Goal: Transaction & Acquisition: Purchase product/service

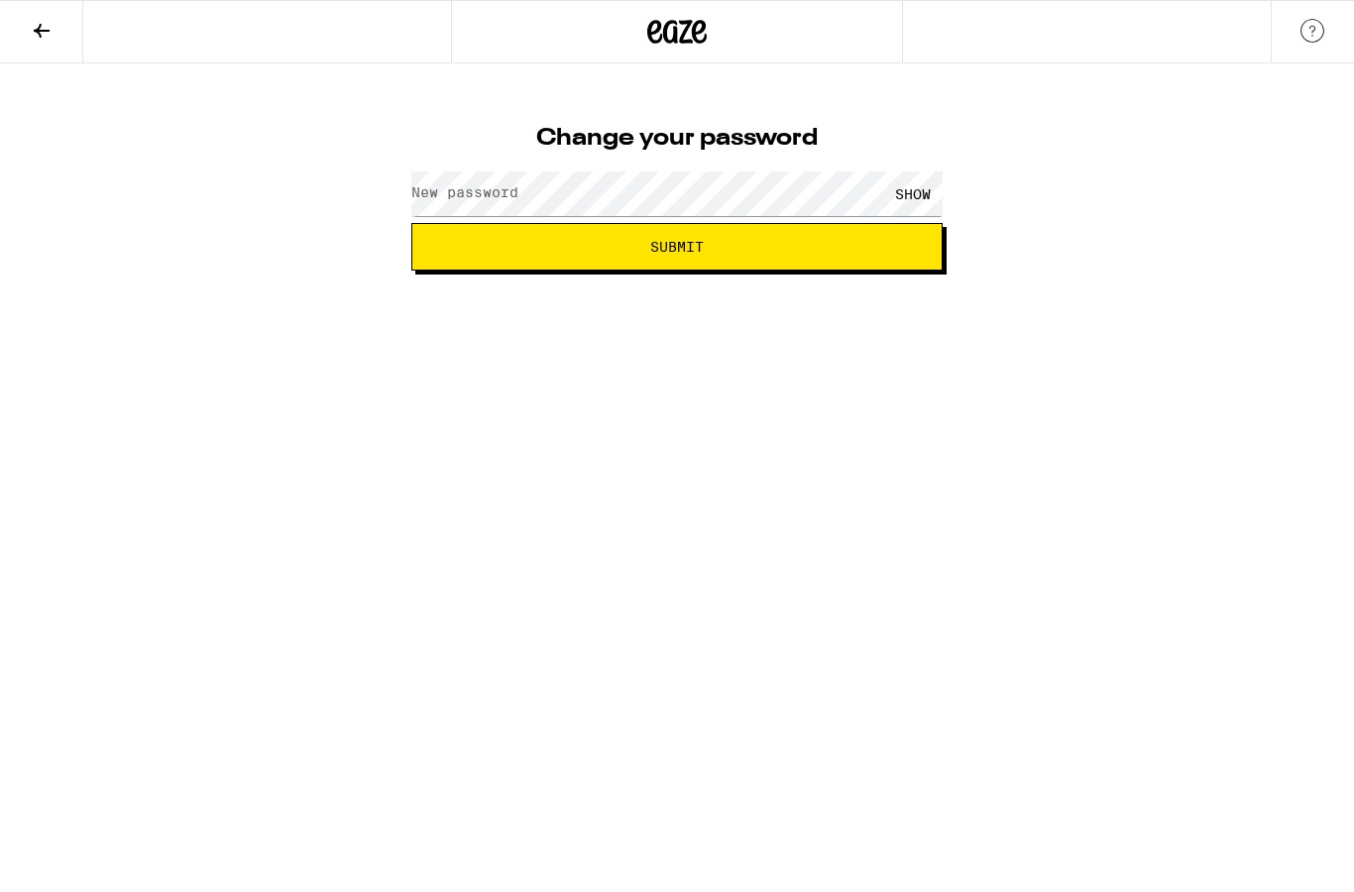
click at [465, 188] on label "New password" at bounding box center [464, 192] width 107 height 16
click at [923, 181] on div "SHOW" at bounding box center [912, 194] width 59 height 45
click at [478, 230] on button "Submit" at bounding box center [676, 247] width 531 height 48
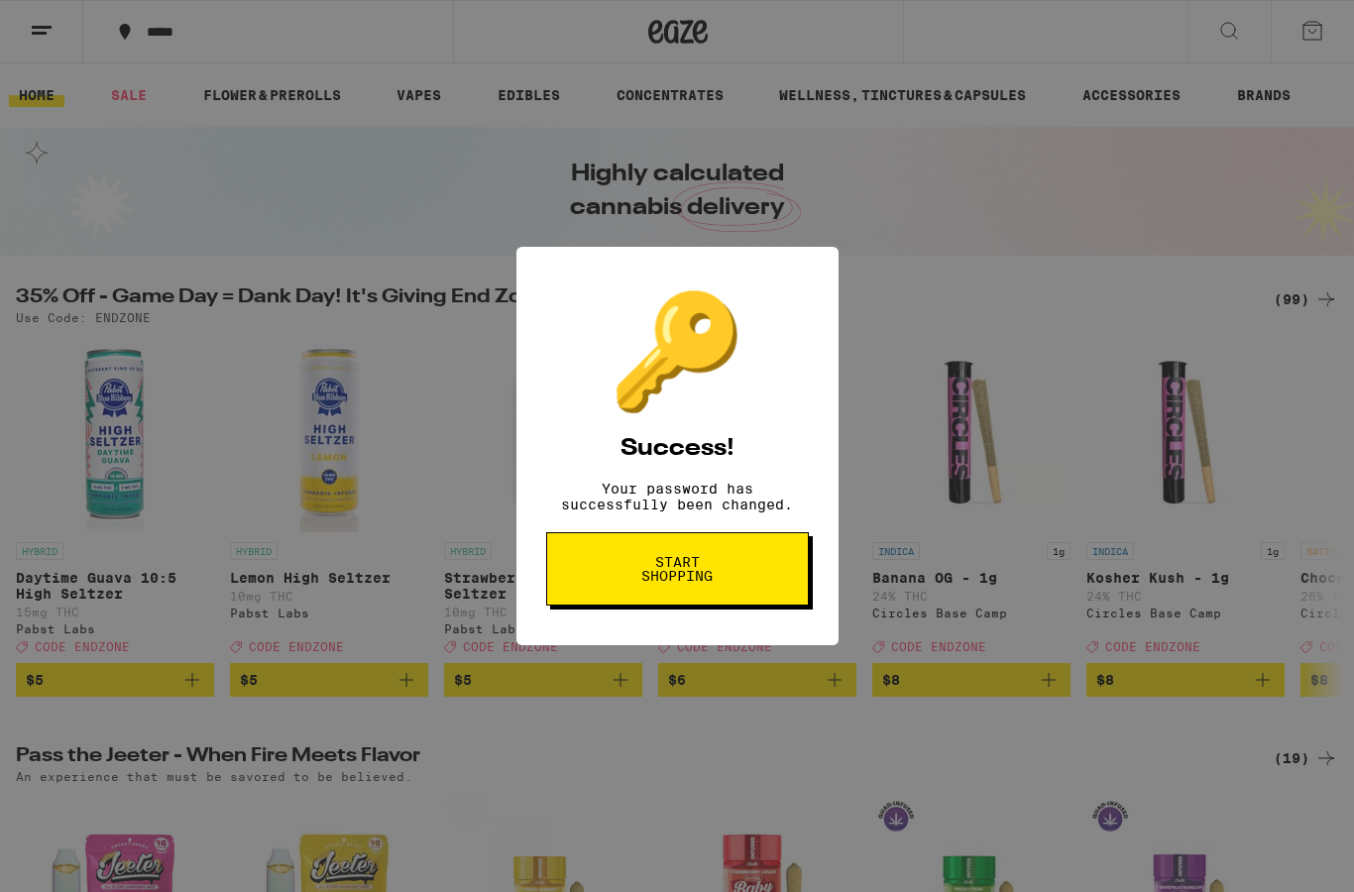
click at [736, 589] on button "Start shopping" at bounding box center [677, 568] width 263 height 73
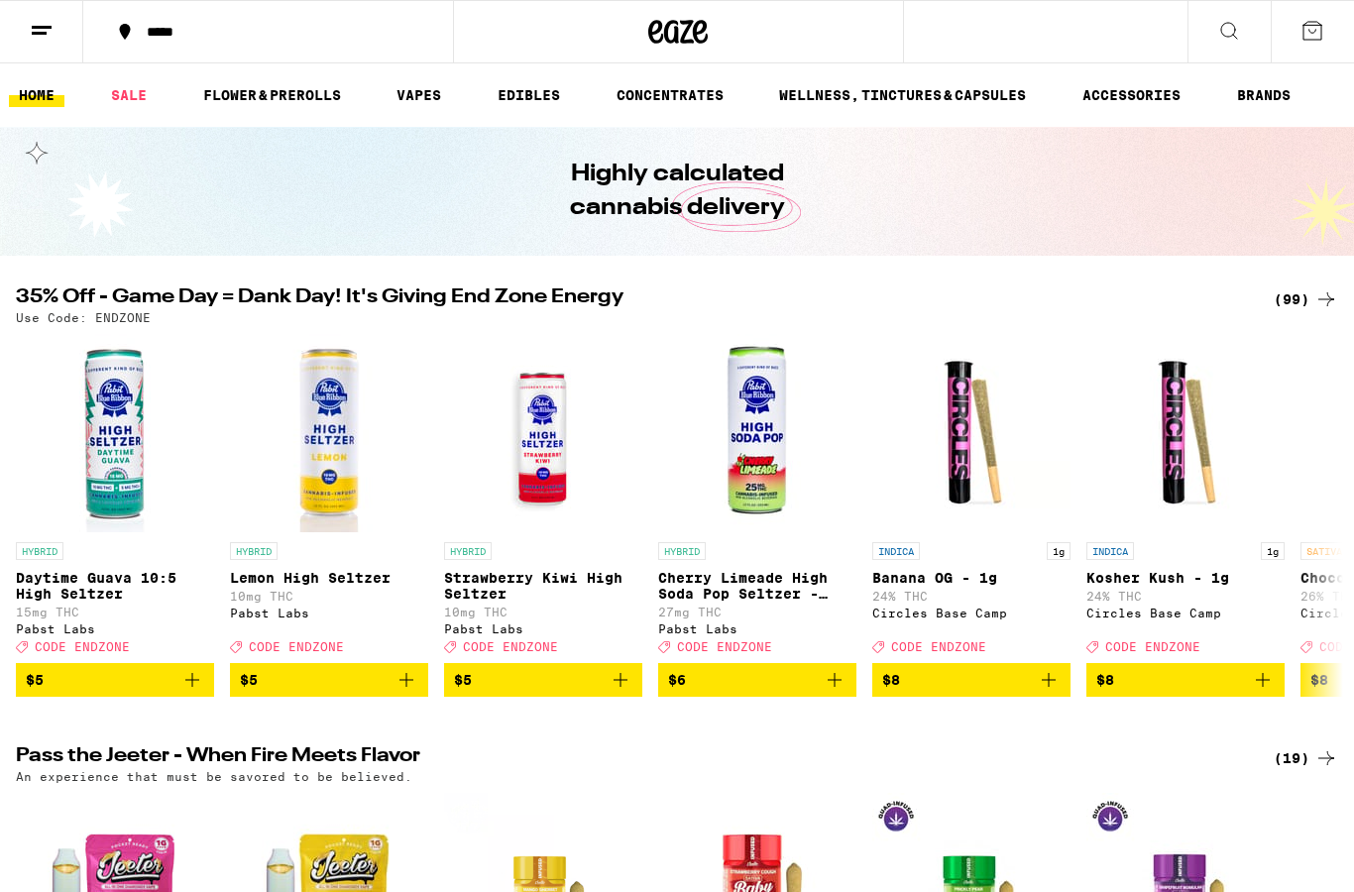
click at [1166, 297] on h2 "35% Off - Game Day = Dank Day! It's Giving End Zone Energy" at bounding box center [628, 300] width 1225 height 24
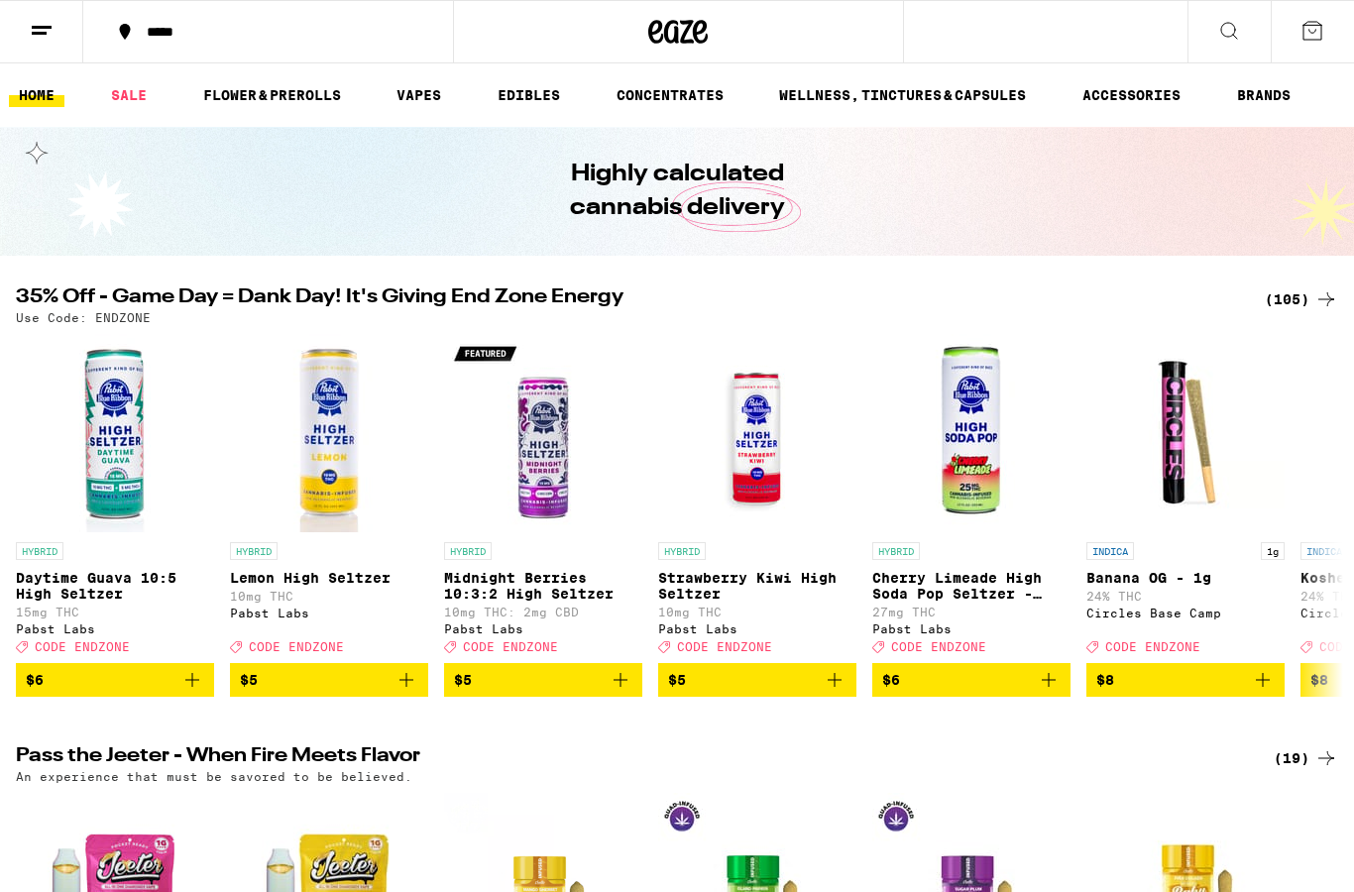
click at [1321, 30] on icon at bounding box center [1313, 31] width 24 height 24
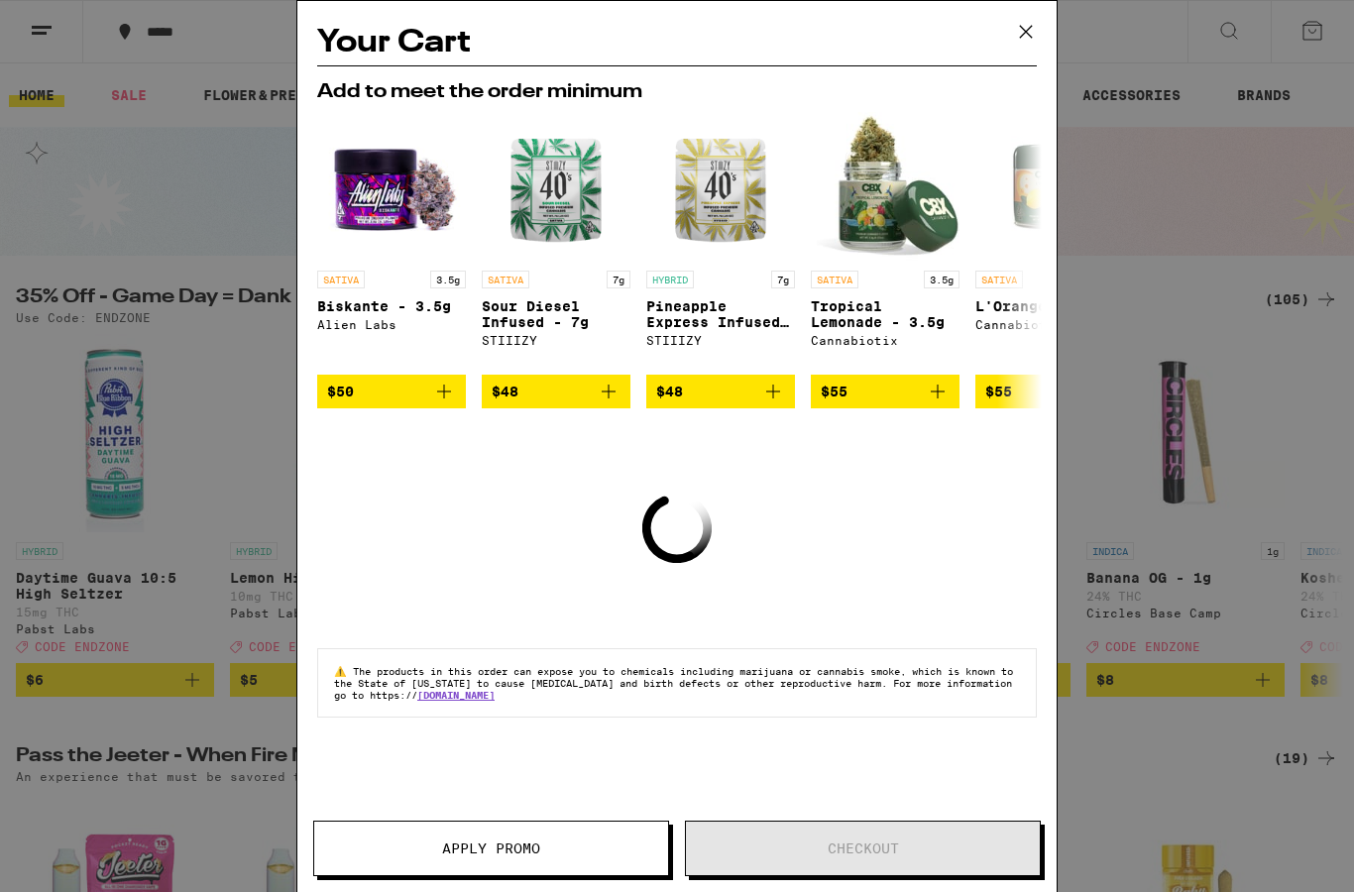
click at [1027, 41] on icon at bounding box center [1026, 32] width 30 height 30
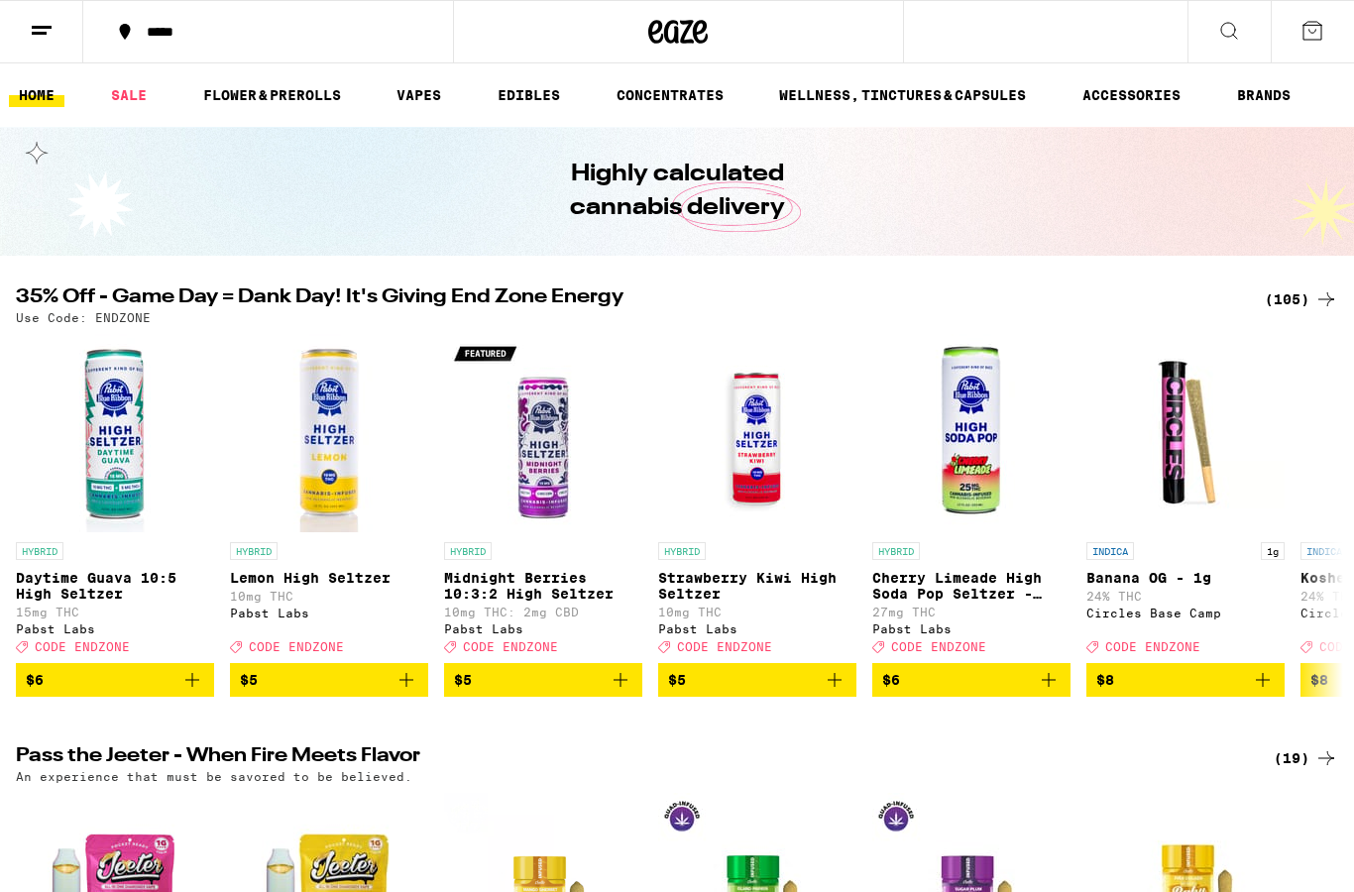
click at [451, 85] on link "VAPES" at bounding box center [419, 95] width 64 height 24
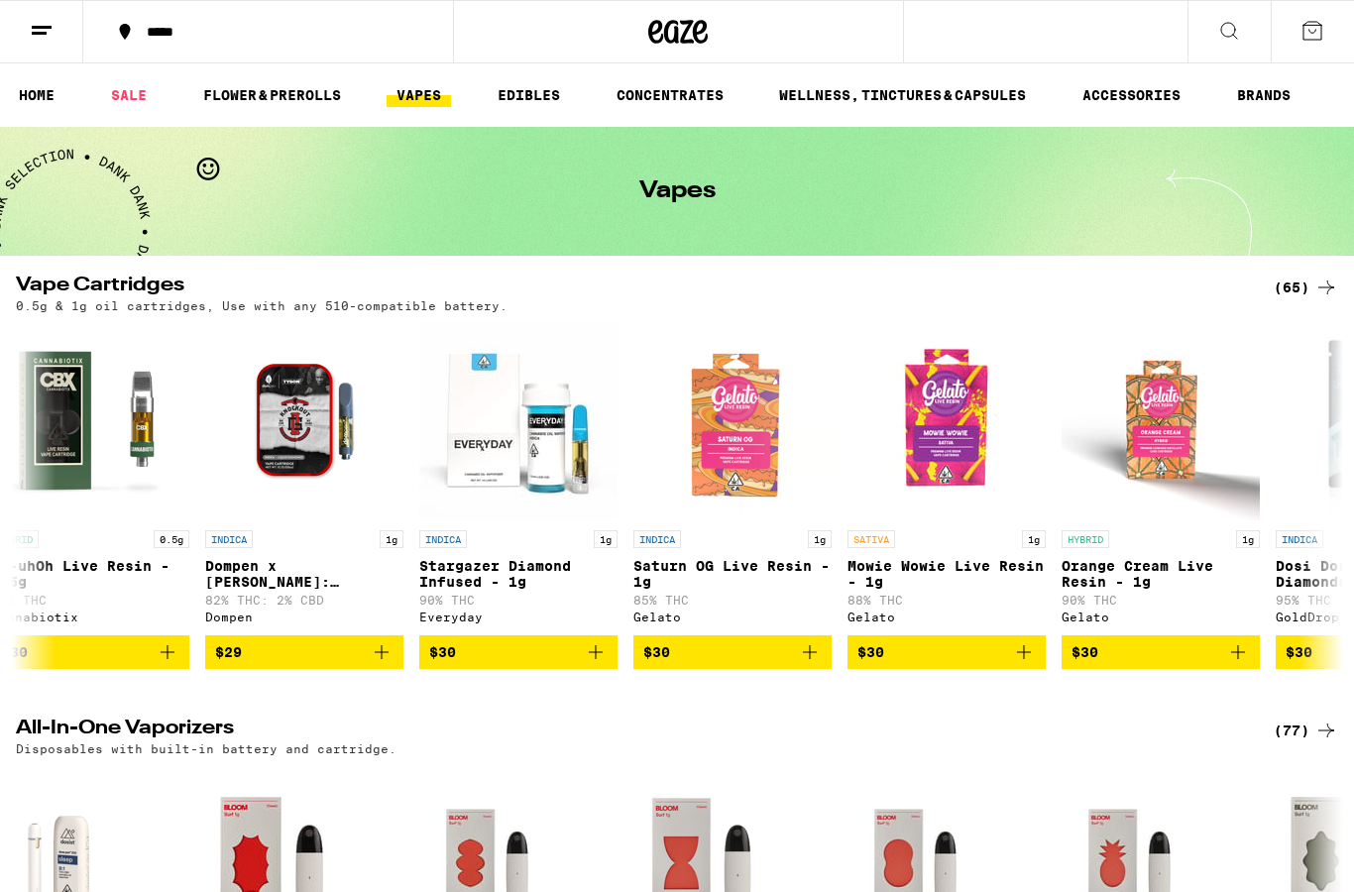
click at [32, 92] on link "HOME" at bounding box center [37, 95] width 56 height 24
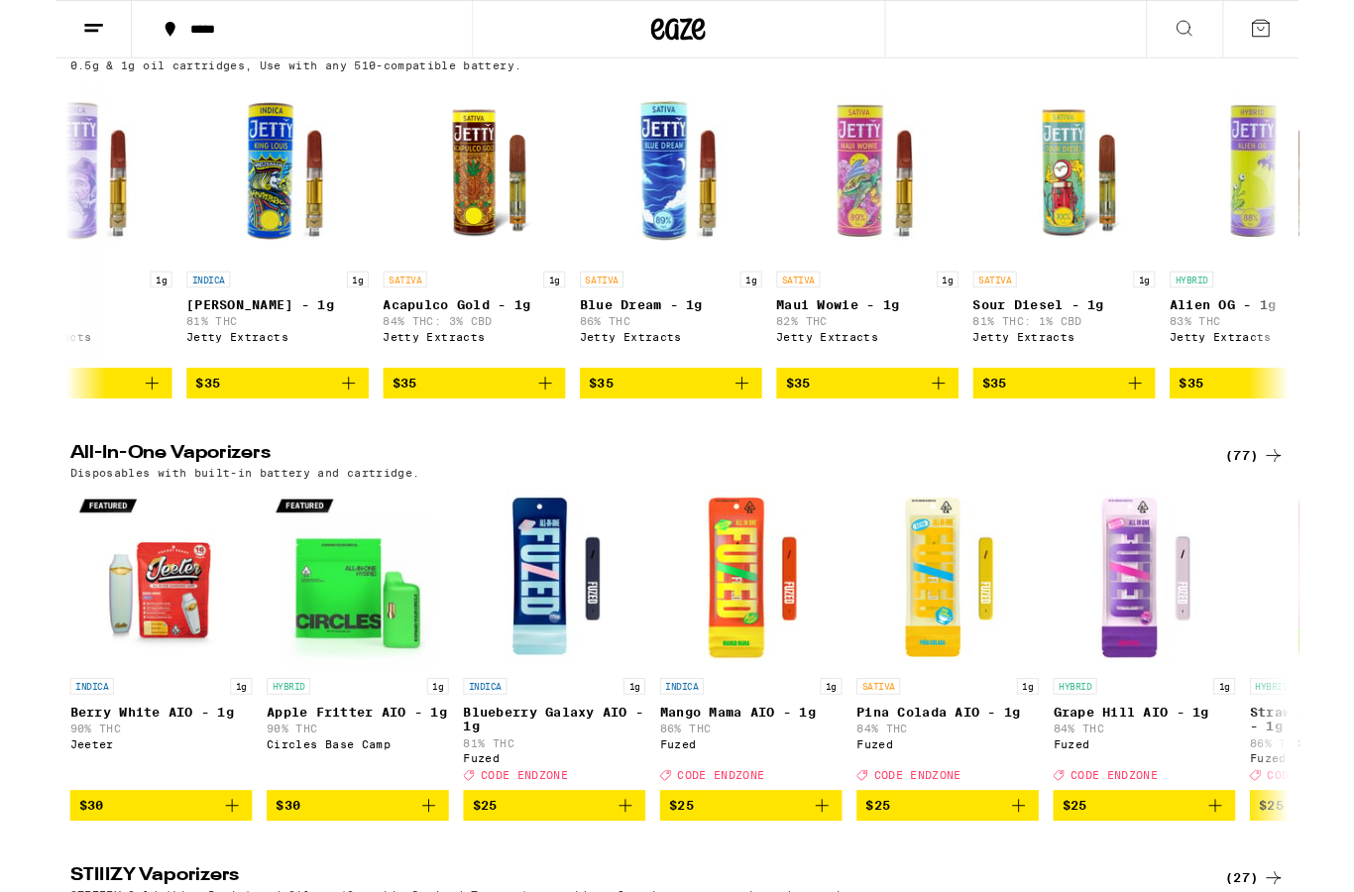
scroll to position [0, 8261]
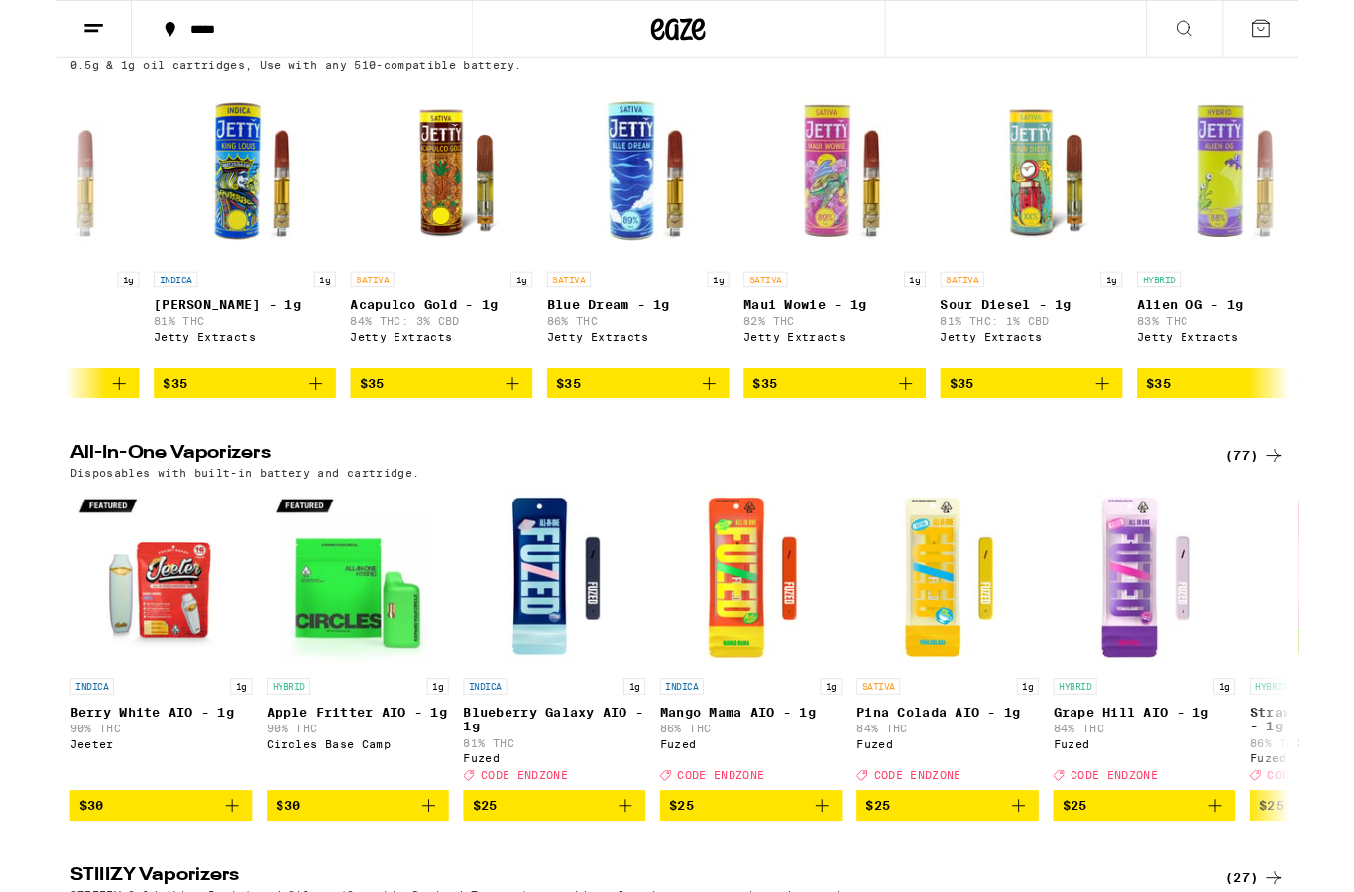
click at [905, 429] on span "$35" at bounding box center [848, 418] width 178 height 24
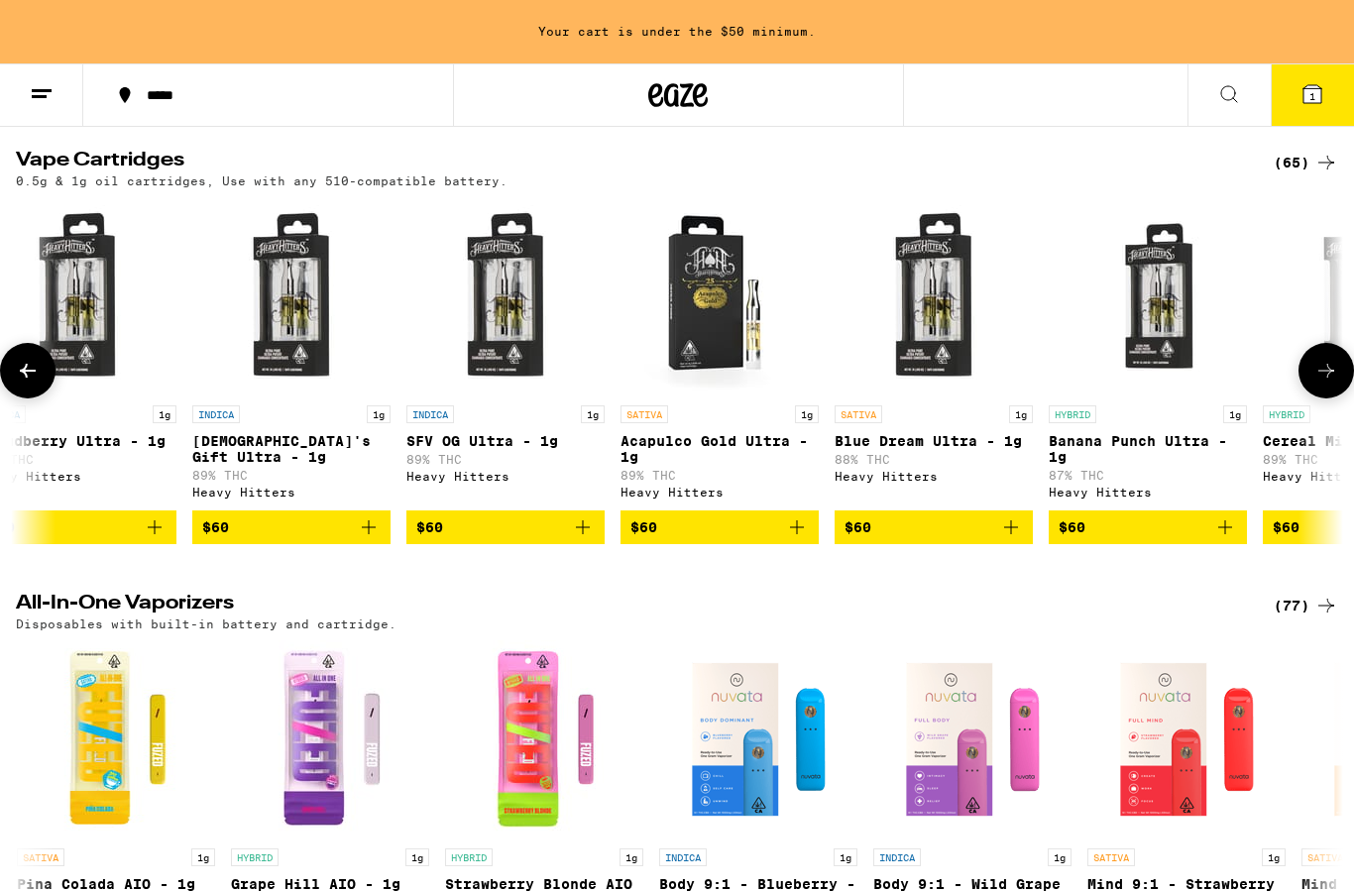
scroll to position [2461, 0]
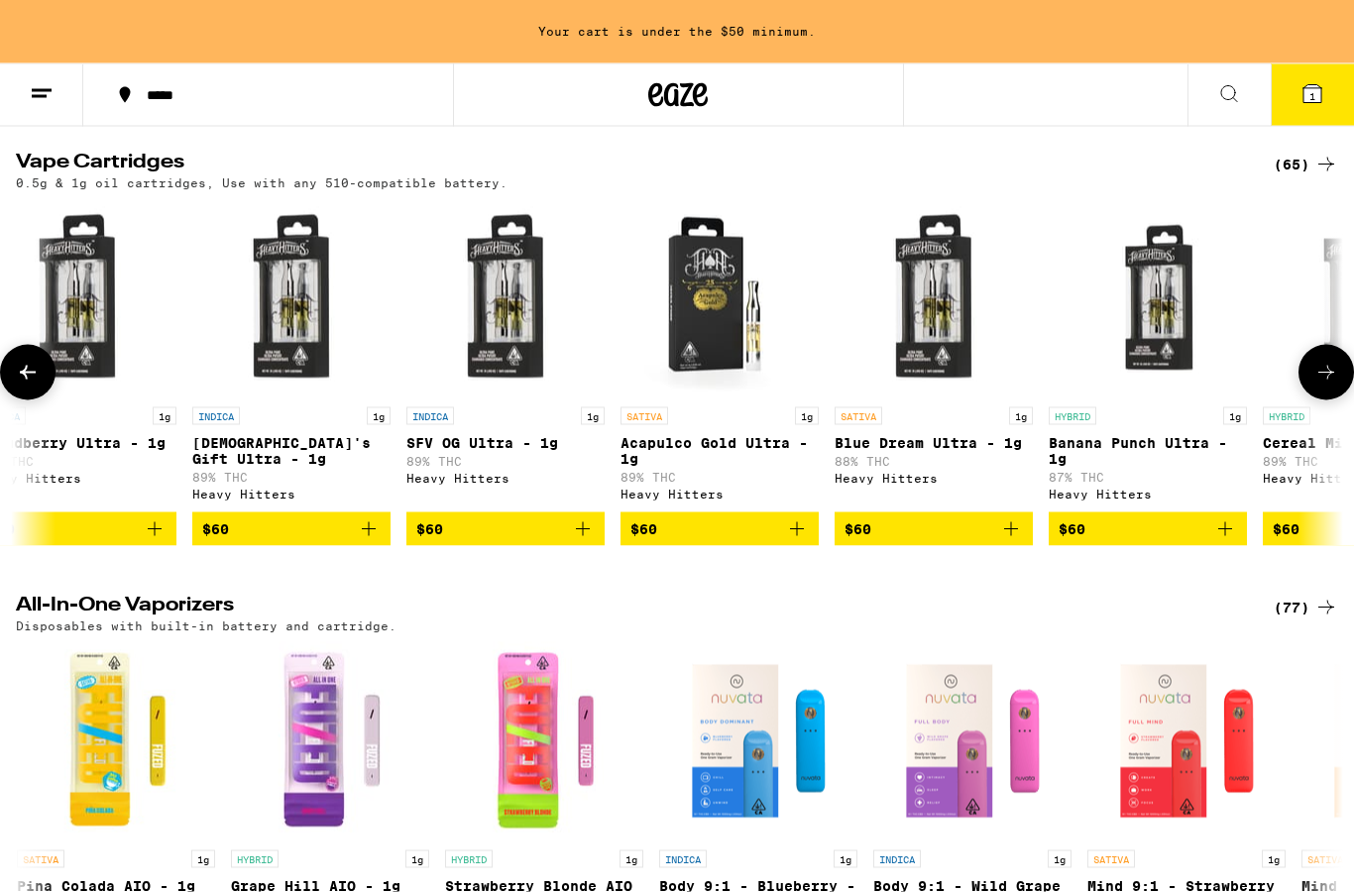
click at [1306, 176] on div "(65)" at bounding box center [1306, 165] width 64 height 24
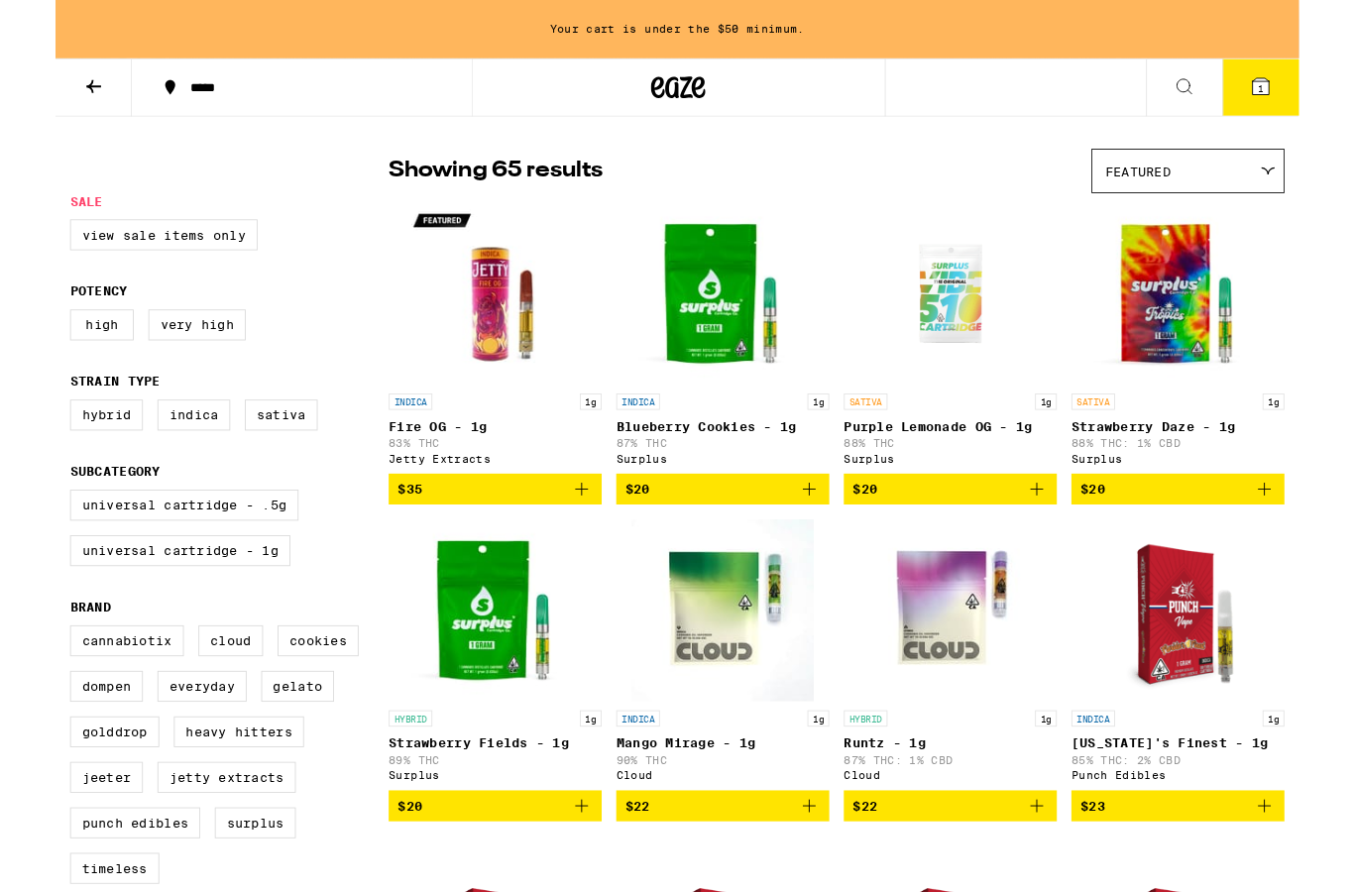
click at [248, 466] on label "Sativa" at bounding box center [245, 452] width 79 height 34
click at [21, 439] on input "Sativa" at bounding box center [20, 438] width 1 height 1
checkbox input "true"
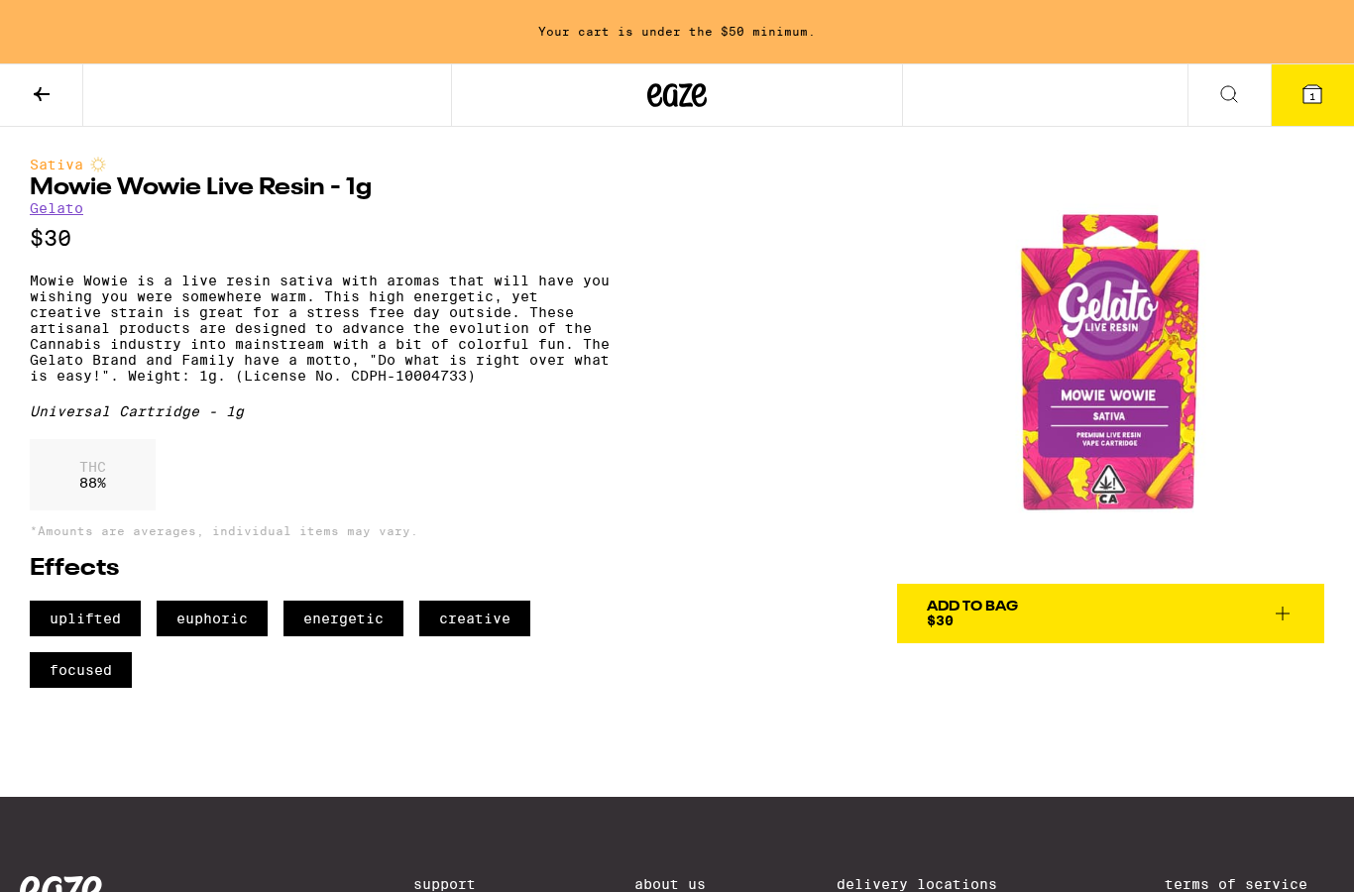
click at [40, 87] on icon at bounding box center [42, 94] width 16 height 14
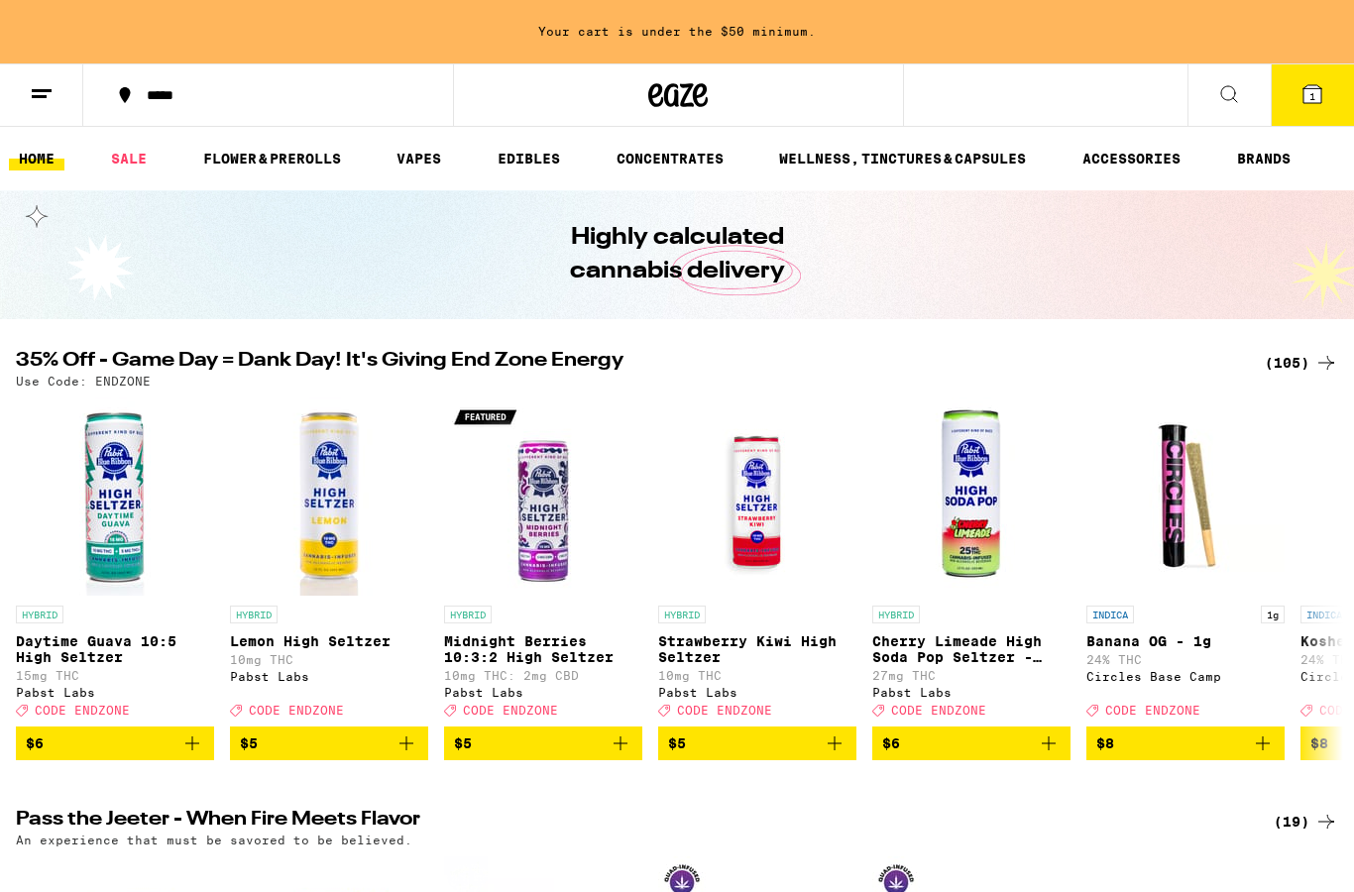
click at [526, 170] on link "EDIBLES" at bounding box center [529, 159] width 82 height 24
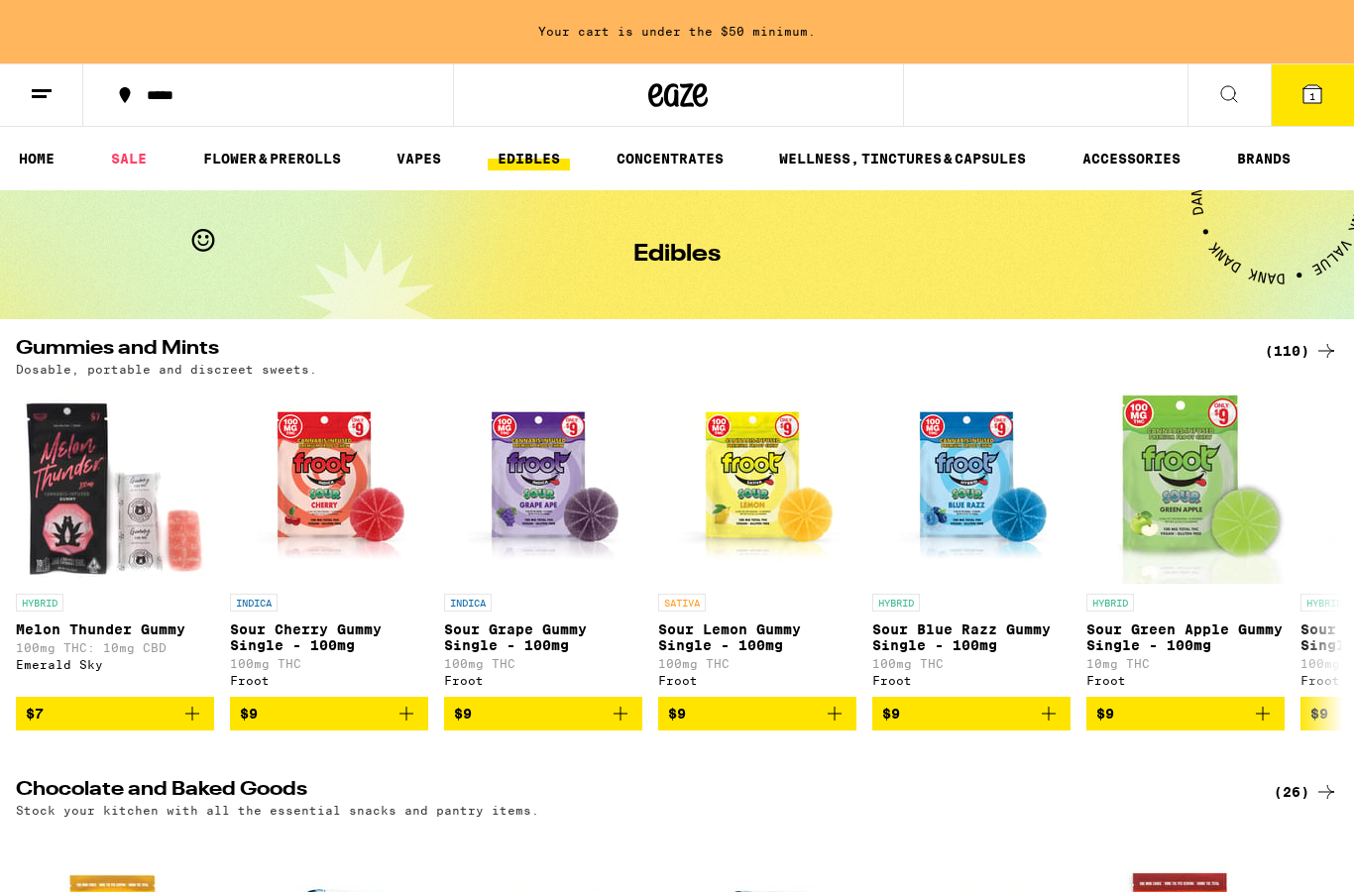
click at [422, 157] on link "VAPES" at bounding box center [419, 159] width 64 height 24
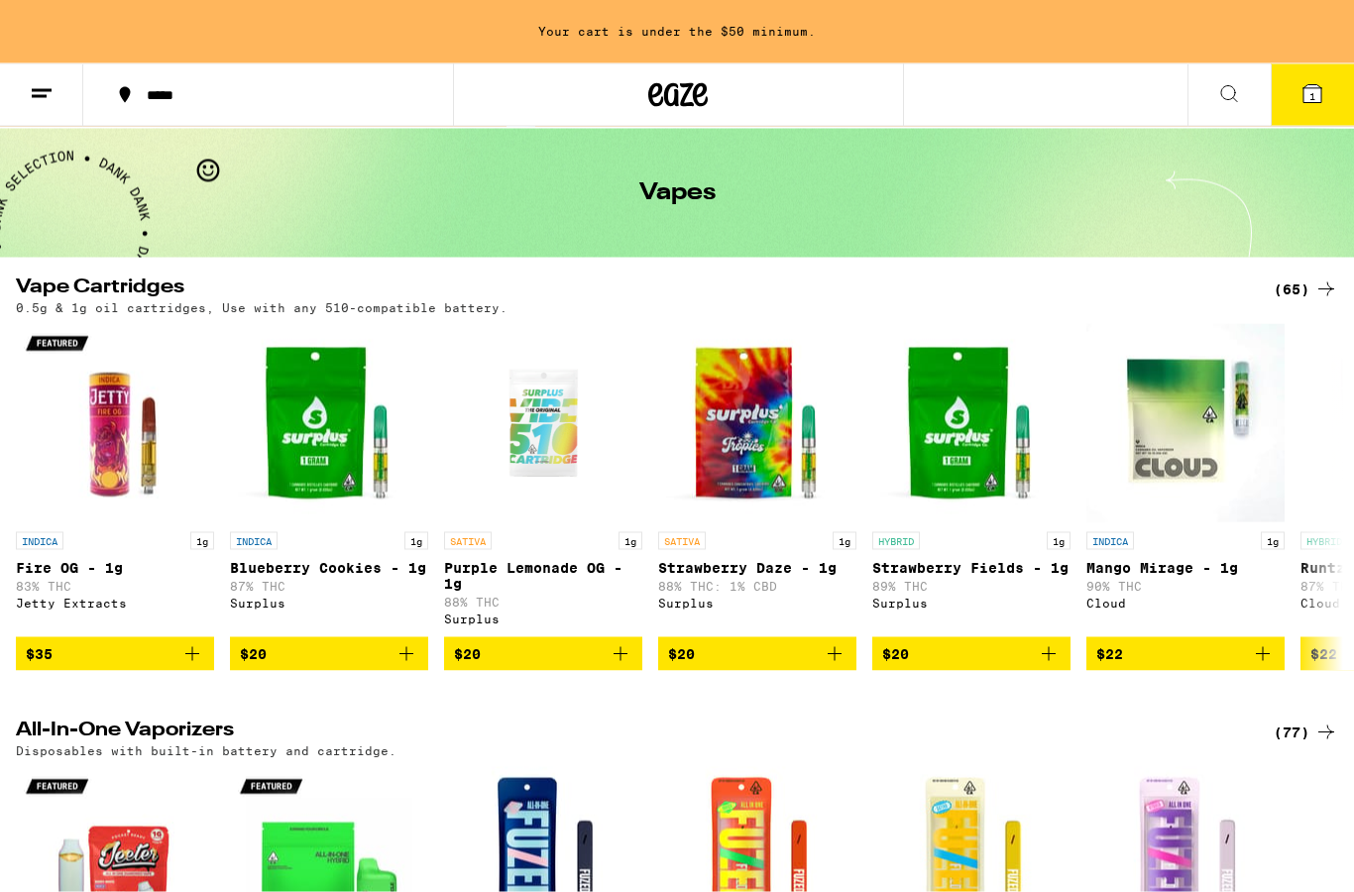
click at [1313, 290] on div "(65)" at bounding box center [1306, 290] width 64 height 24
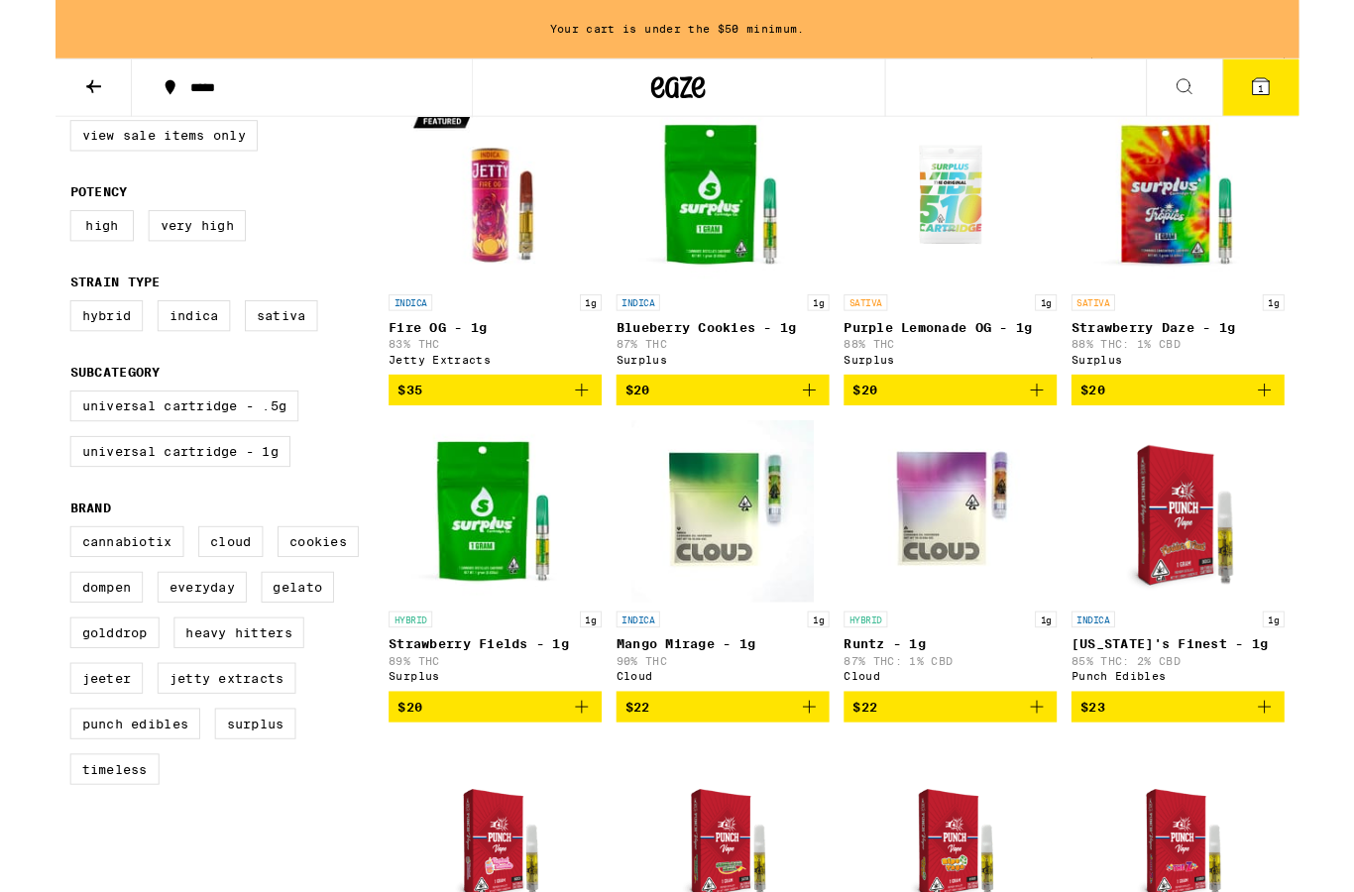
click at [252, 355] on label "Sativa" at bounding box center [245, 344] width 79 height 34
click at [21, 331] on input "Sativa" at bounding box center [20, 330] width 1 height 1
checkbox input "true"
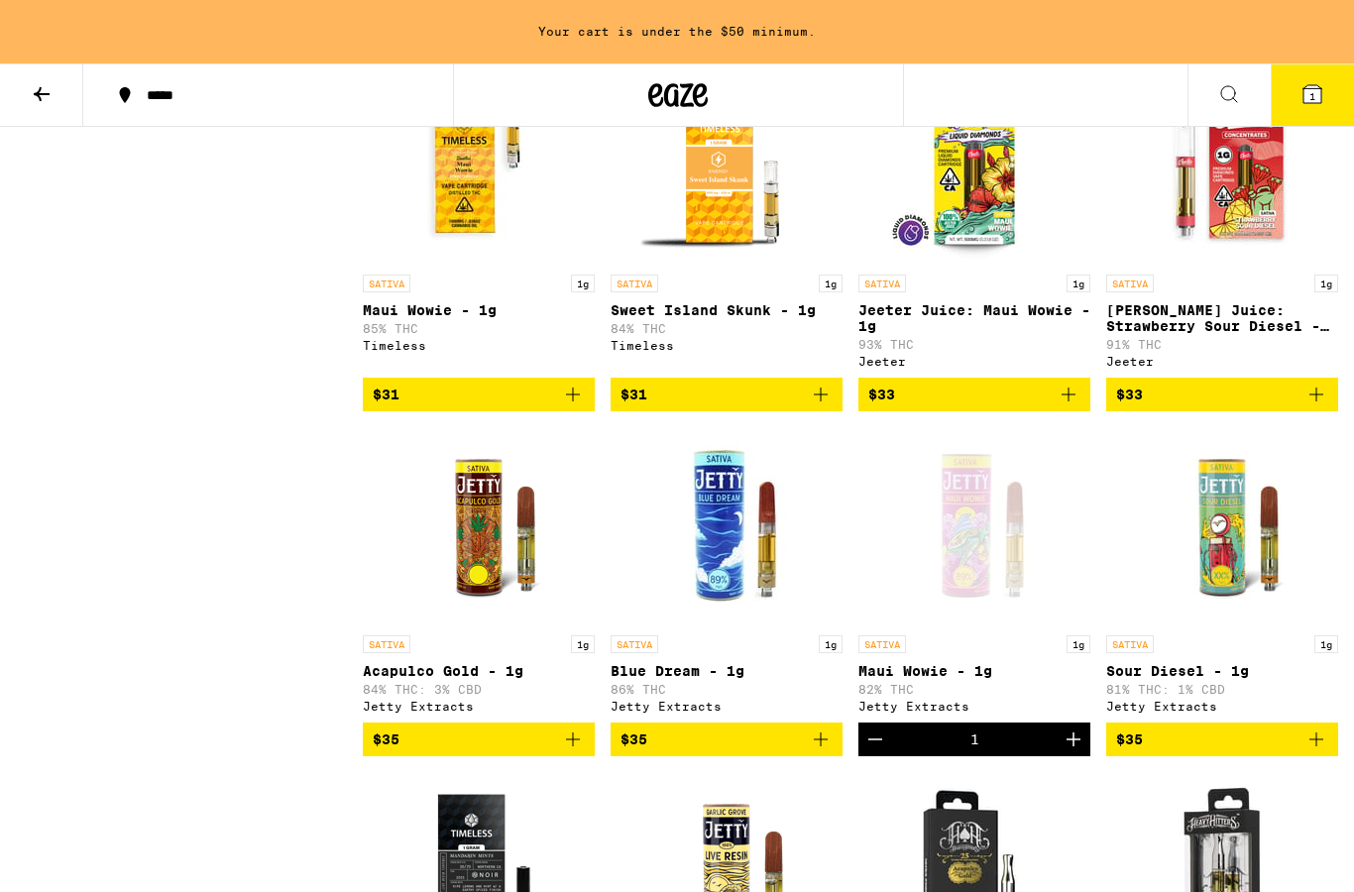
scroll to position [981, 0]
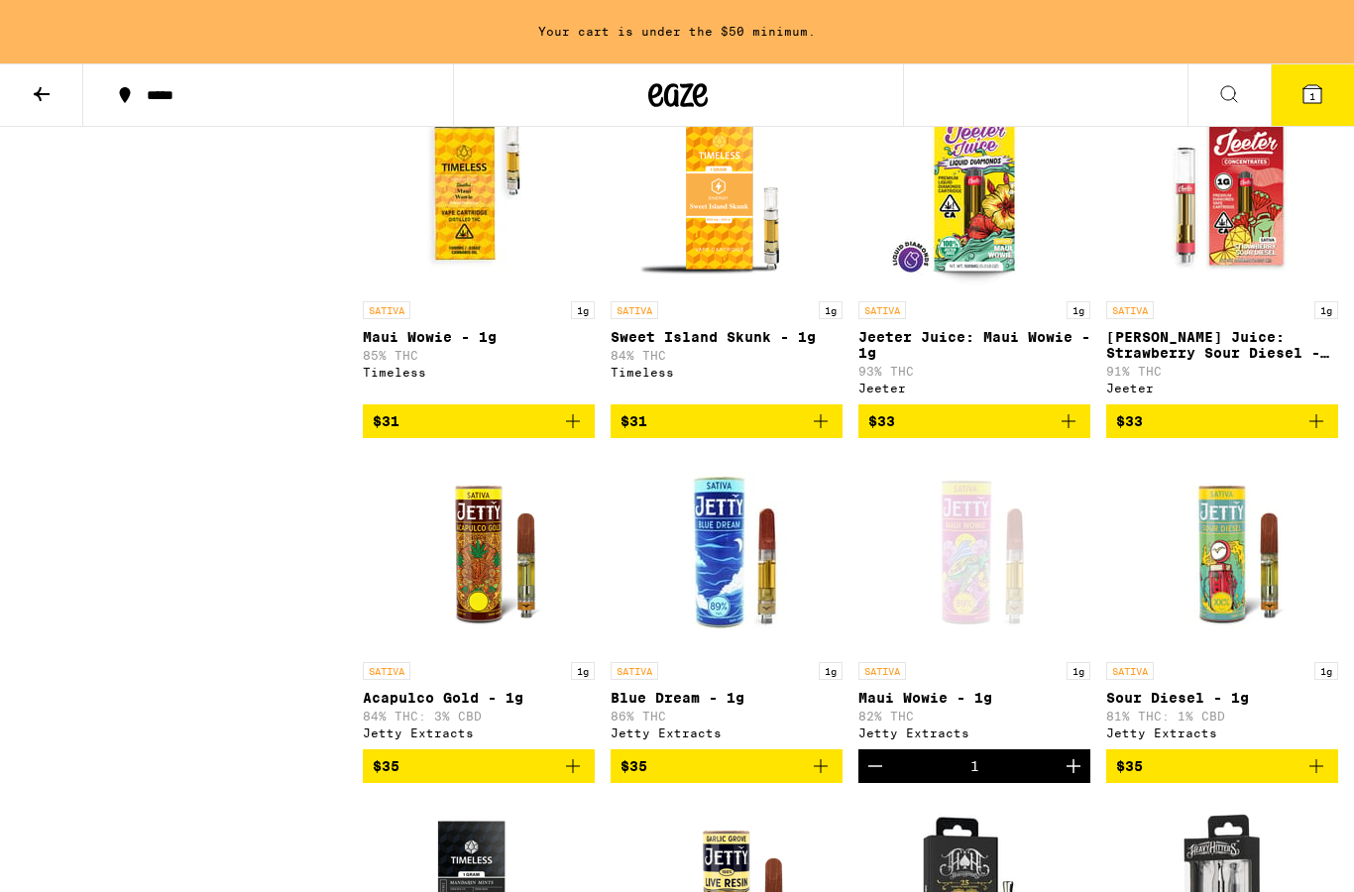
click at [825, 433] on icon "Add to bag" at bounding box center [821, 421] width 24 height 24
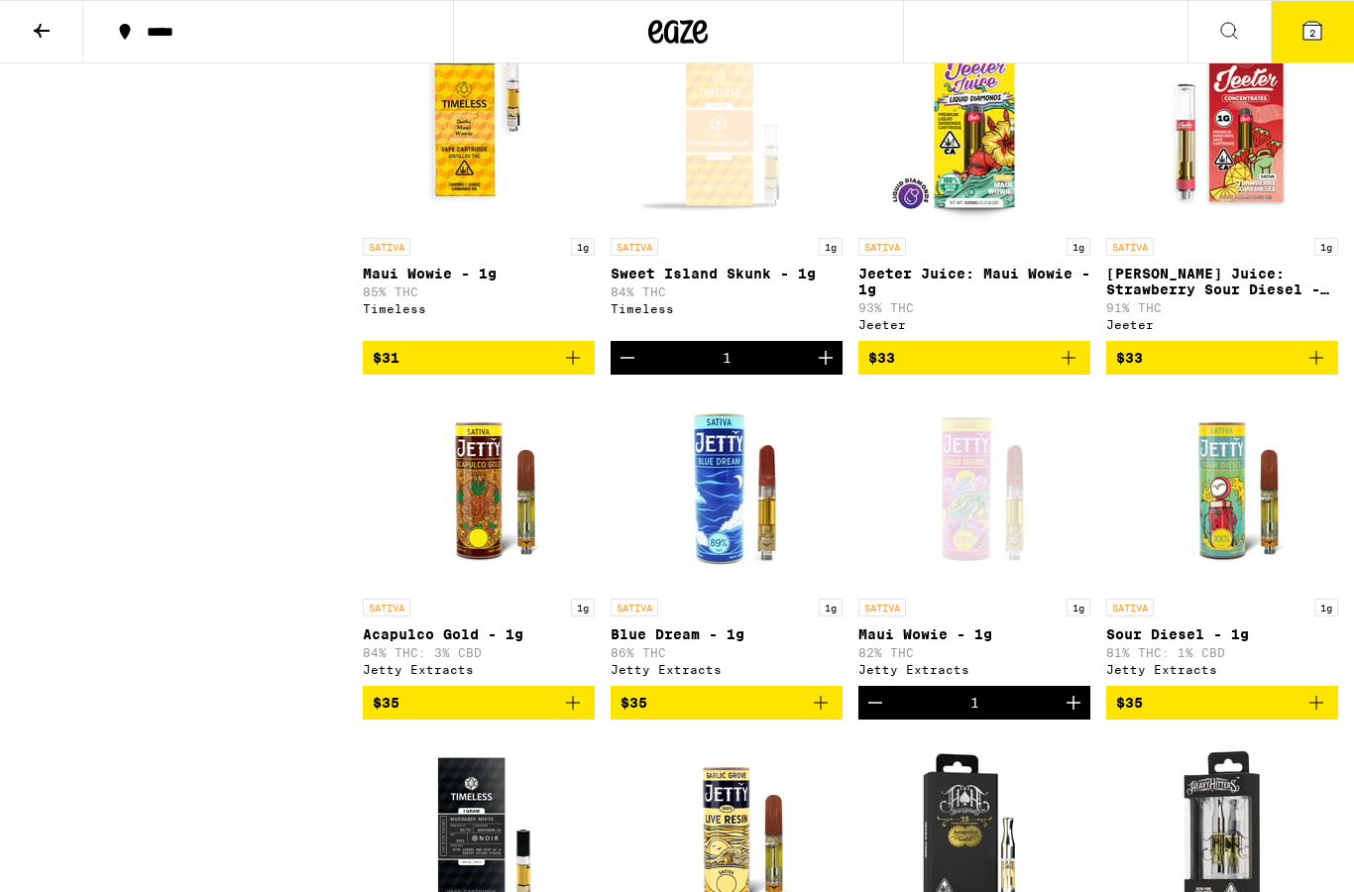
click at [1330, 35] on button "2" at bounding box center [1312, 31] width 83 height 61
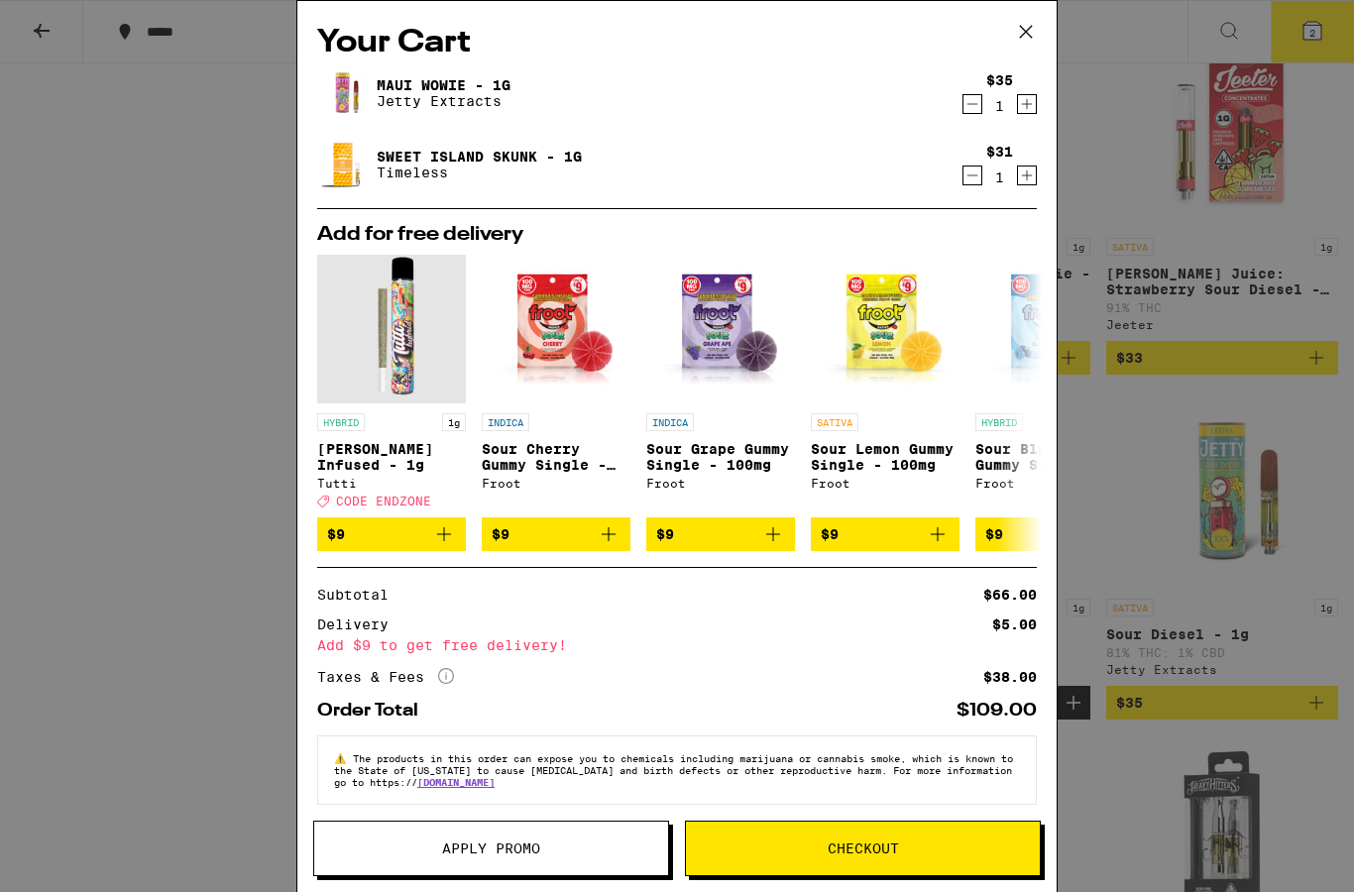
click at [454, 681] on icon "More Info" at bounding box center [446, 676] width 16 height 16
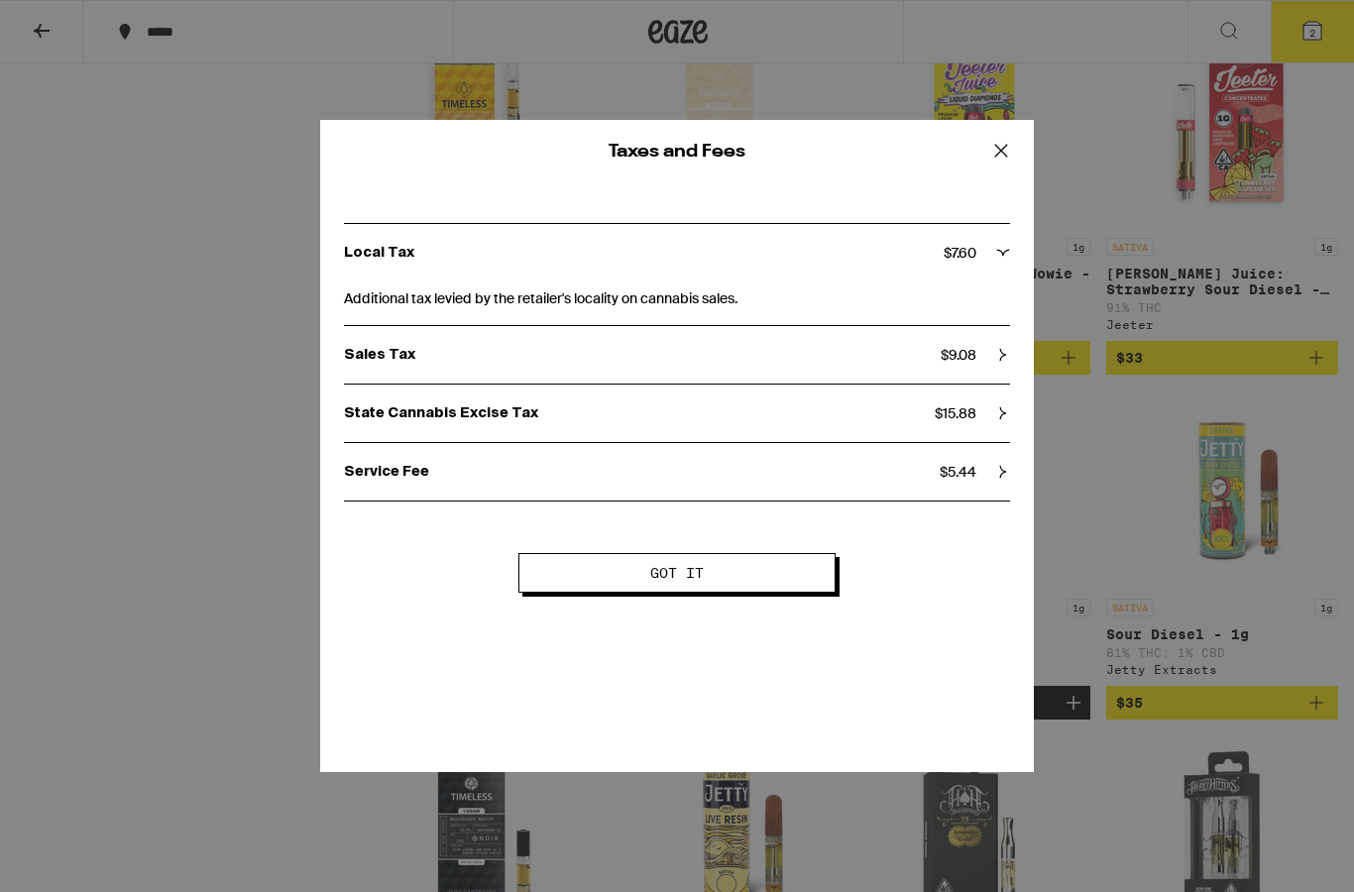
click at [1004, 155] on icon at bounding box center [1002, 151] width 30 height 30
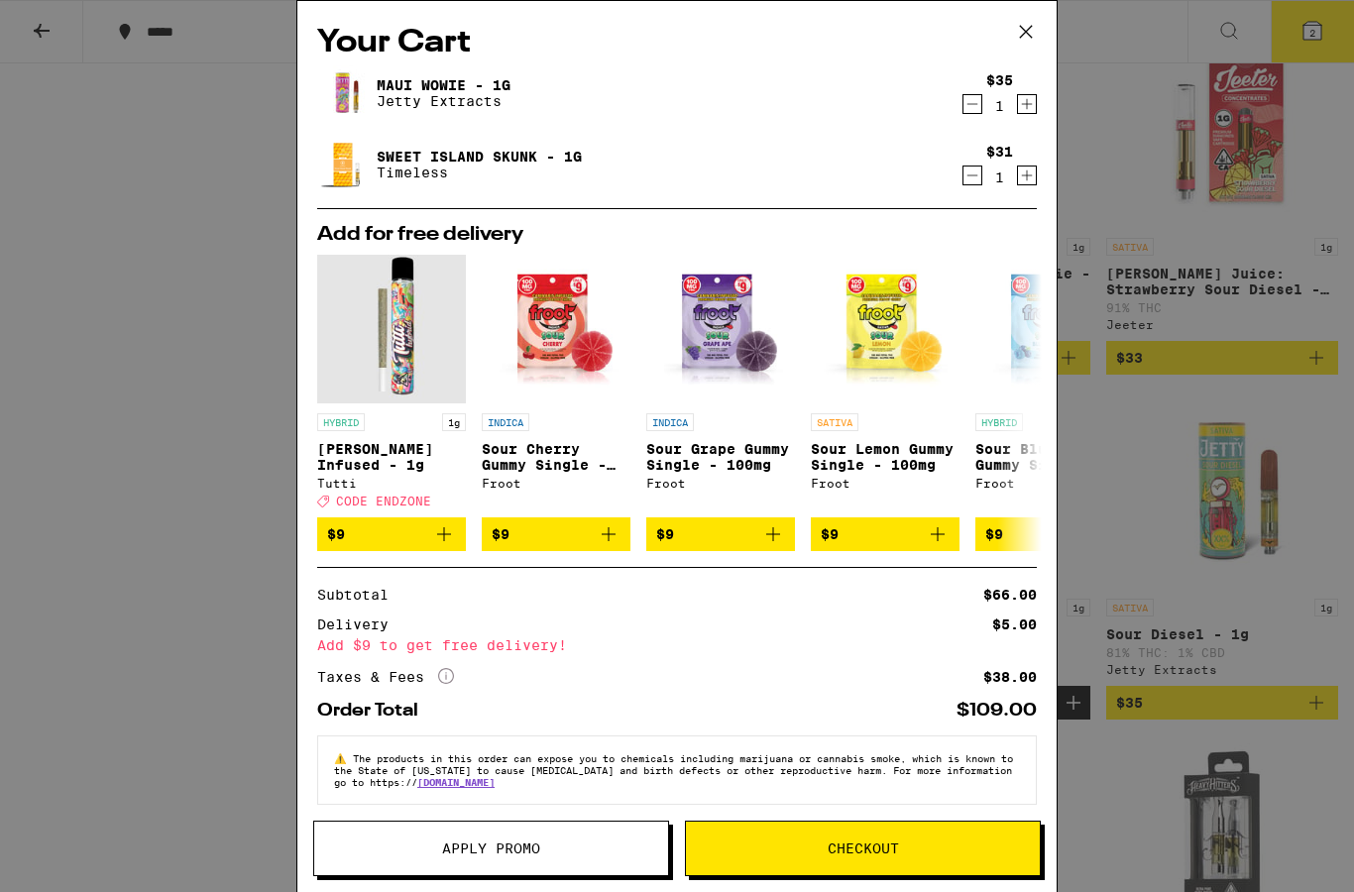
click at [1006, 684] on div "$38.00" at bounding box center [1011, 677] width 54 height 14
click at [469, 709] on div "Order Total $109.00" at bounding box center [677, 703] width 720 height 34
click at [463, 678] on div "Subtotal $66.00 Delivery $5.00 Add $9 to get free delivery! Taxes & Fees More I…" at bounding box center [677, 637] width 720 height 98
click at [451, 683] on icon "More Info" at bounding box center [446, 676] width 16 height 16
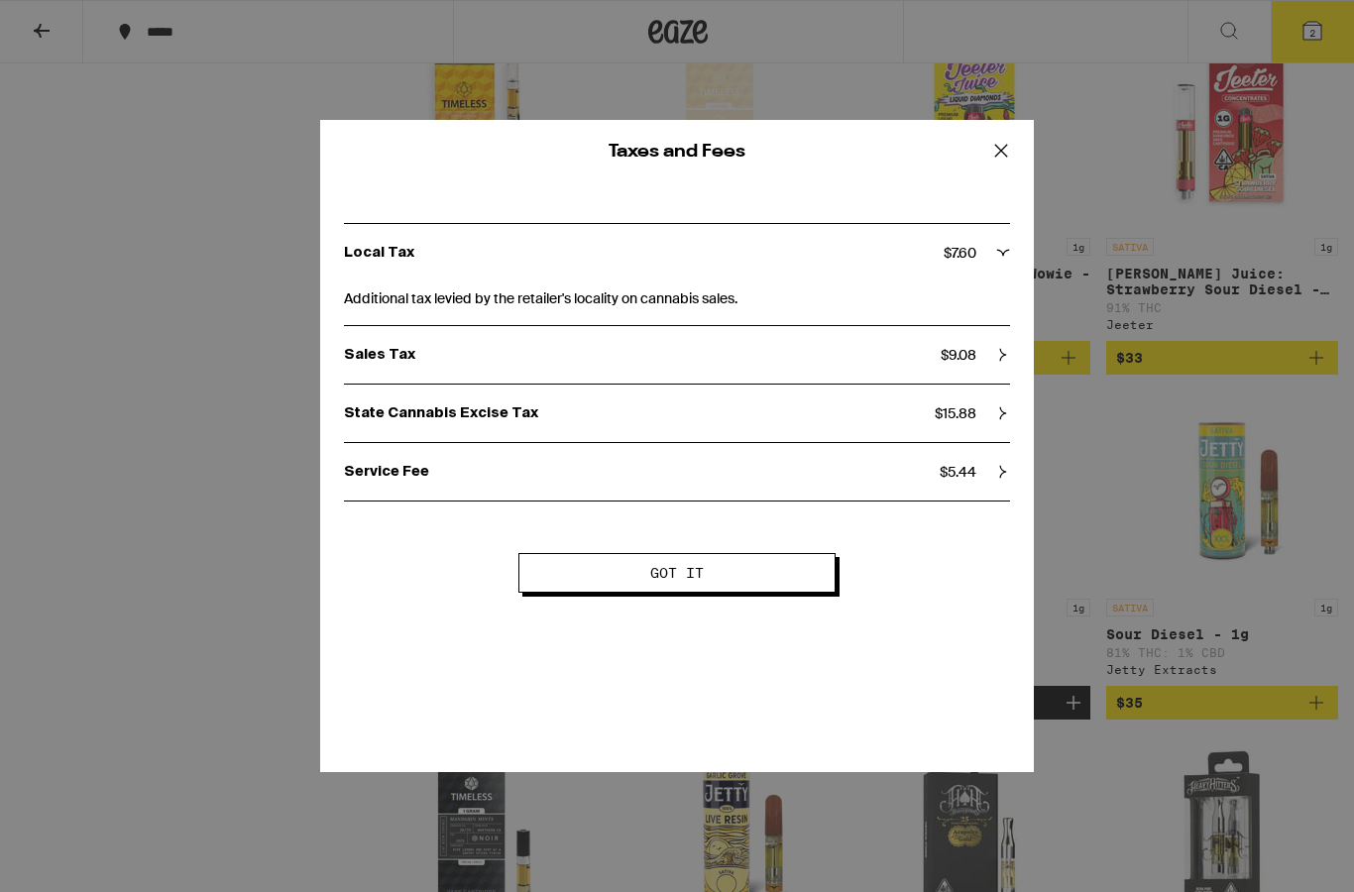
click at [1006, 157] on icon at bounding box center [1002, 151] width 30 height 30
